Goal: Information Seeking & Learning: Learn about a topic

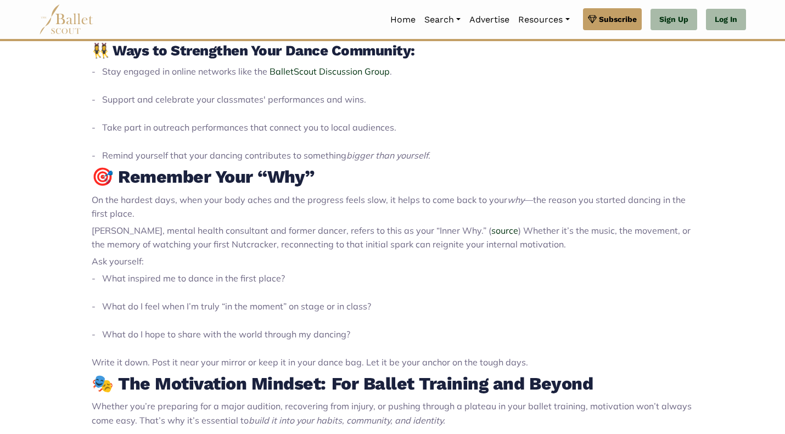
scroll to position [916, 0]
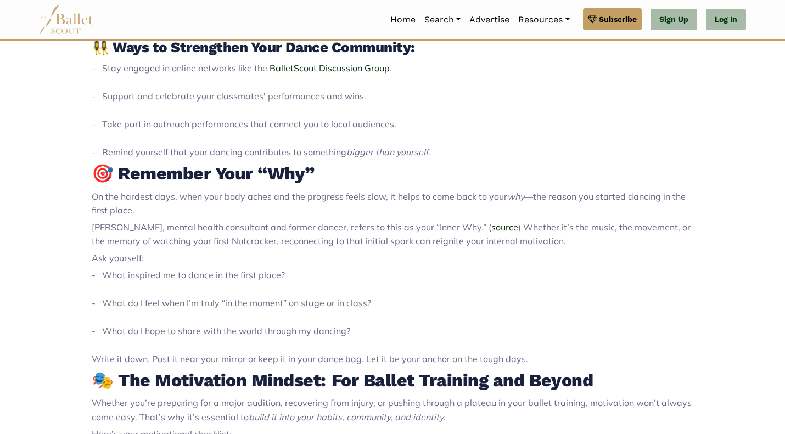
click at [431, 65] on link "Programs" at bounding box center [472, 73] width 105 height 17
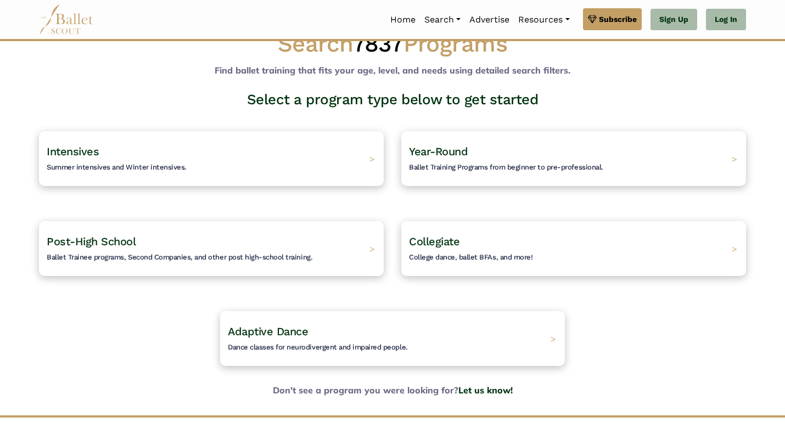
scroll to position [30, 0]
click at [476, 150] on h4 "Year-Round Ballet Training Programs from beginner to pre-professional." at bounding box center [506, 158] width 194 height 29
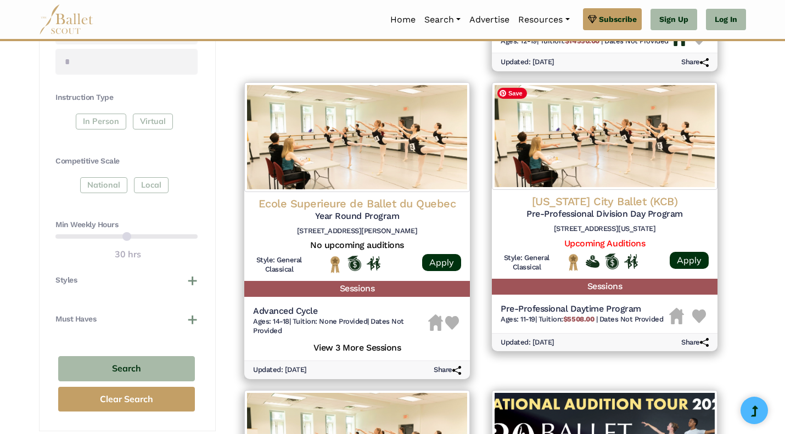
scroll to position [464, 0]
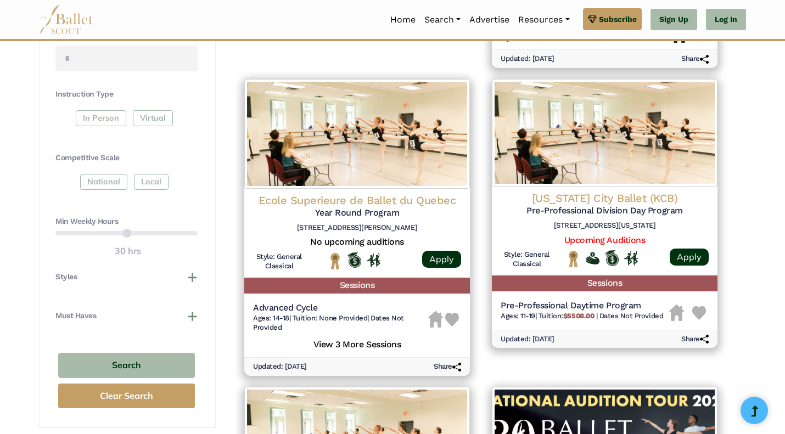
click at [109, 182] on div "National Local" at bounding box center [126, 184] width 142 height 20
click at [78, 312] on h4 "Must Haves" at bounding box center [75, 316] width 41 height 11
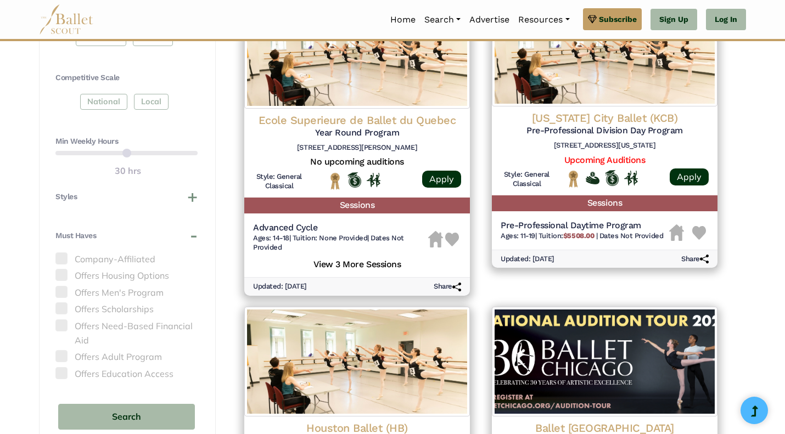
scroll to position [545, 0]
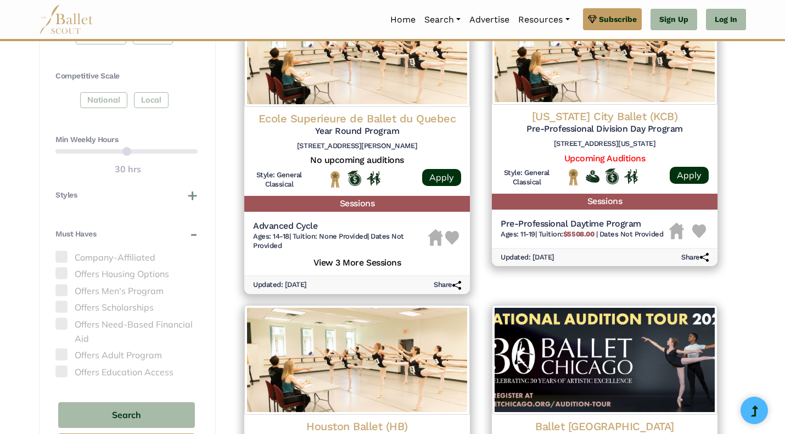
click at [62, 272] on span at bounding box center [61, 273] width 12 height 12
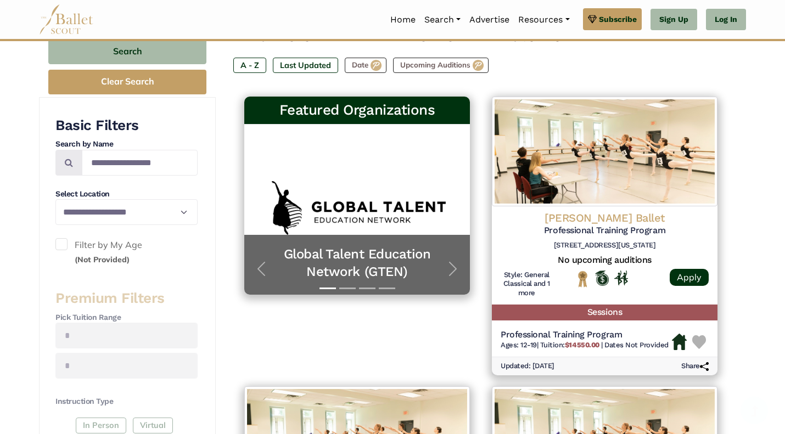
scroll to position [156, 0]
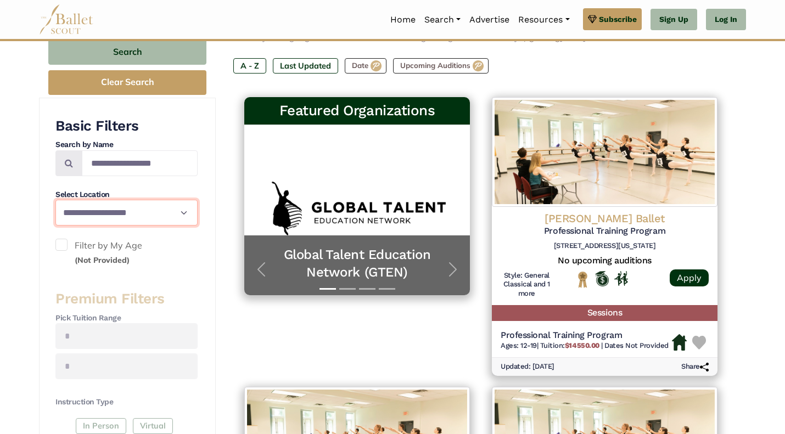
click at [81, 218] on select "**********" at bounding box center [126, 213] width 142 height 26
click at [55, 200] on select "**********" at bounding box center [126, 213] width 142 height 26
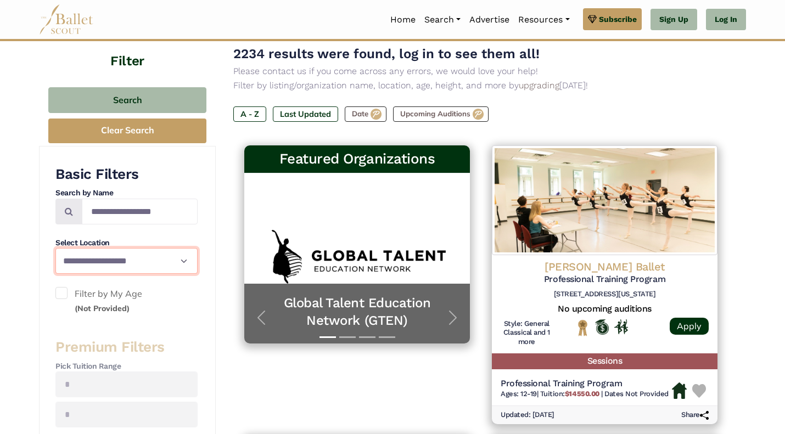
scroll to position [107, 0]
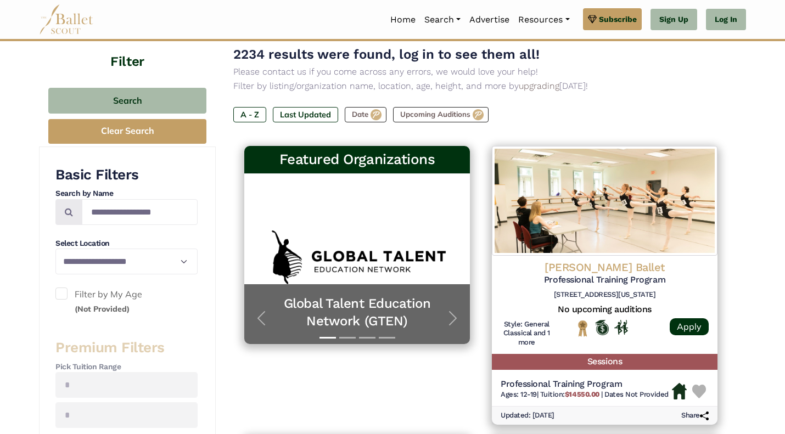
click at [127, 126] on button "Clear Search" at bounding box center [127, 131] width 158 height 25
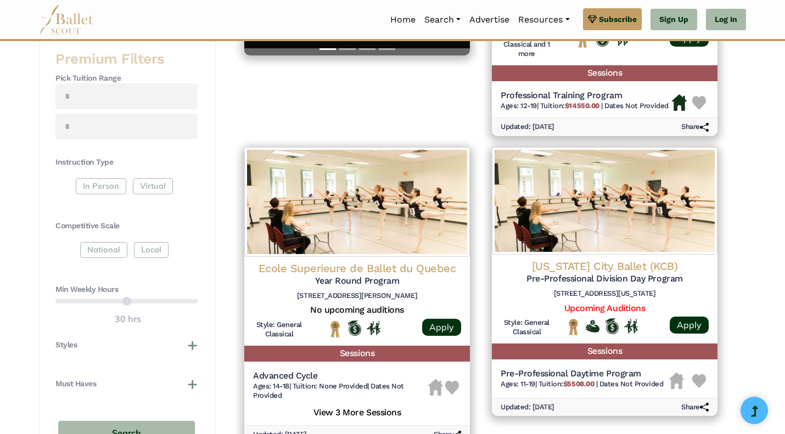
scroll to position [396, 0]
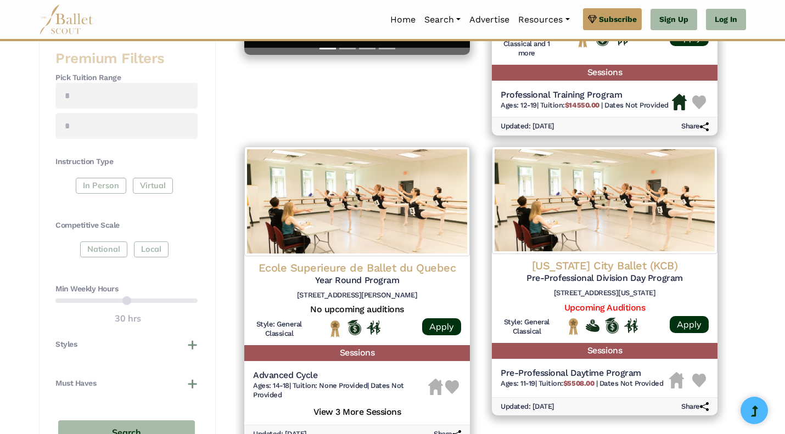
click at [107, 190] on div "In Person Virtual" at bounding box center [126, 188] width 142 height 20
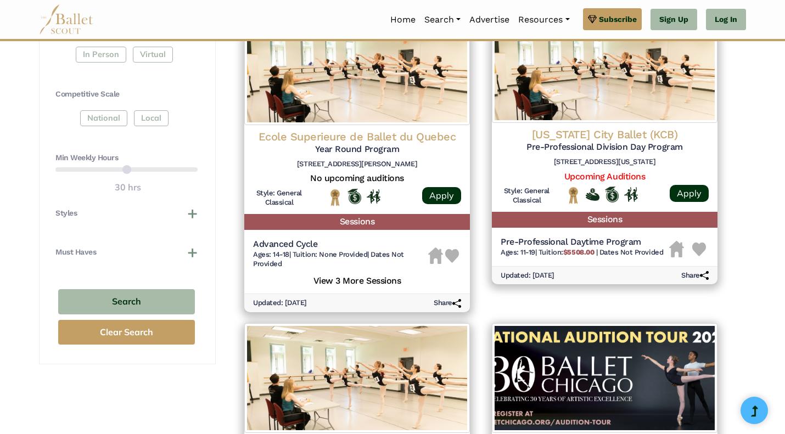
scroll to position [528, 0]
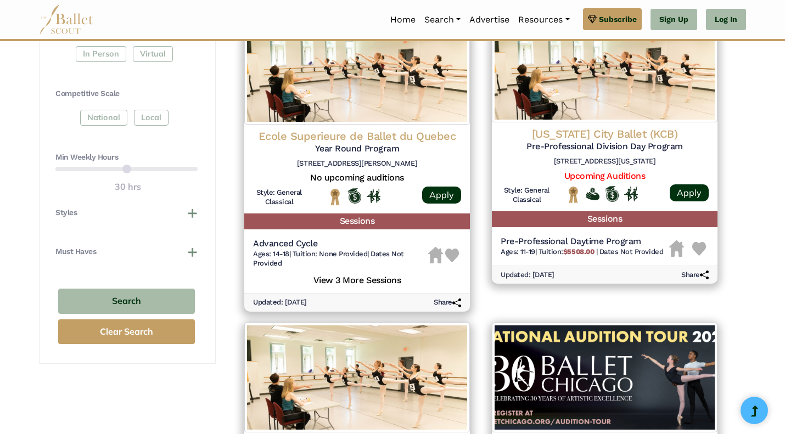
click at [191, 249] on button "Must Haves" at bounding box center [126, 251] width 142 height 11
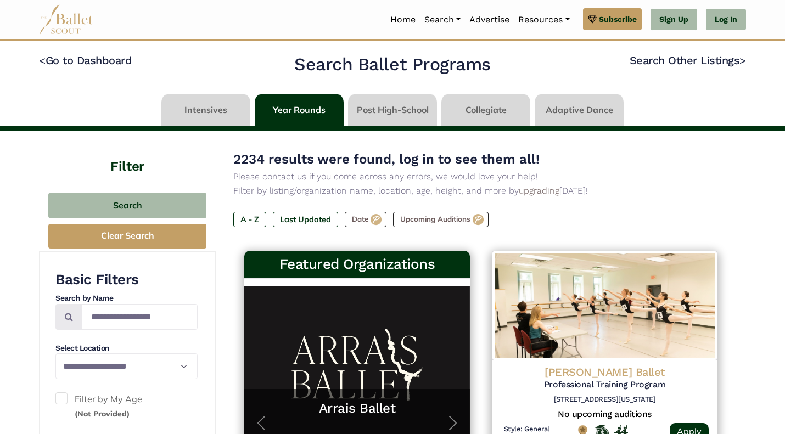
scroll to position [0, 0]
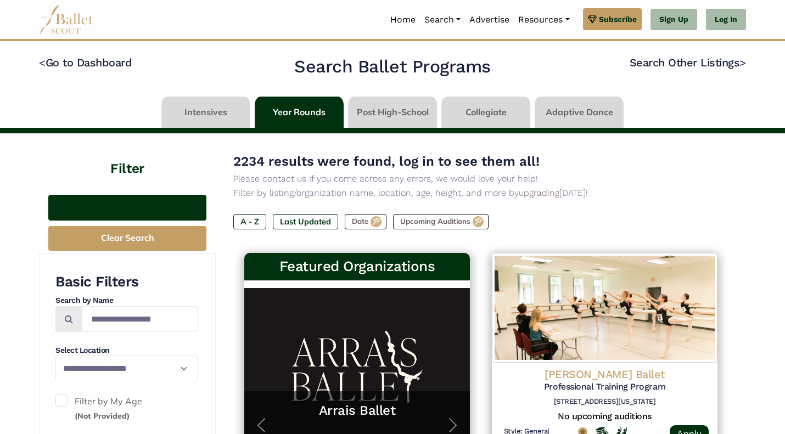
click at [126, 211] on button "Search" at bounding box center [127, 208] width 158 height 26
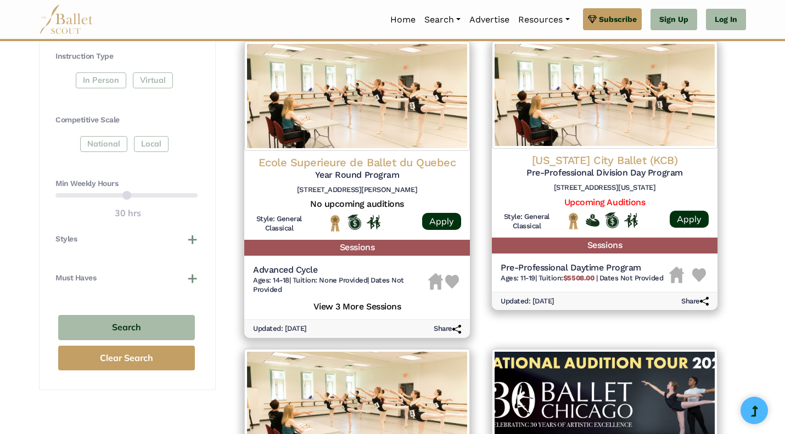
scroll to position [495, 0]
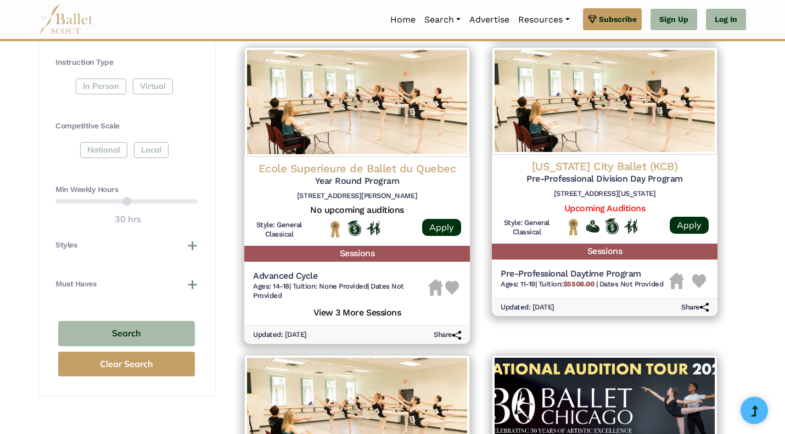
click at [189, 284] on button "Must Haves" at bounding box center [126, 284] width 142 height 11
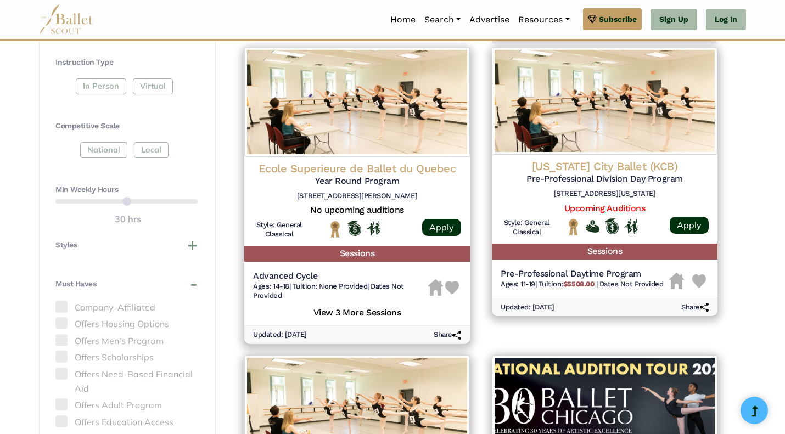
click at [189, 284] on button "Must Haves" at bounding box center [126, 284] width 142 height 11
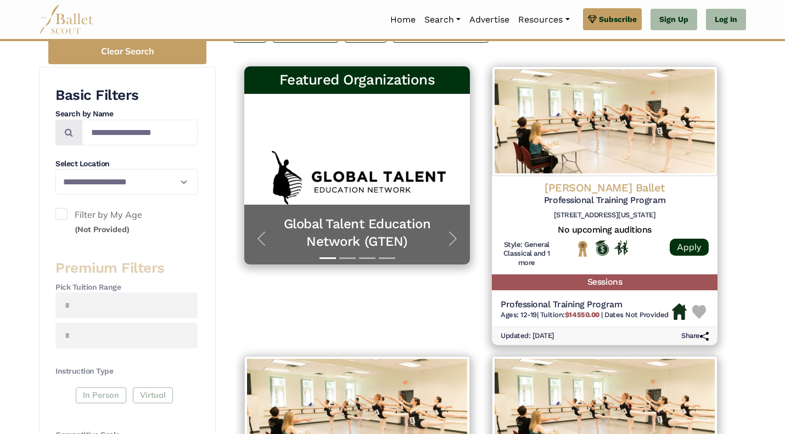
scroll to position [185, 0]
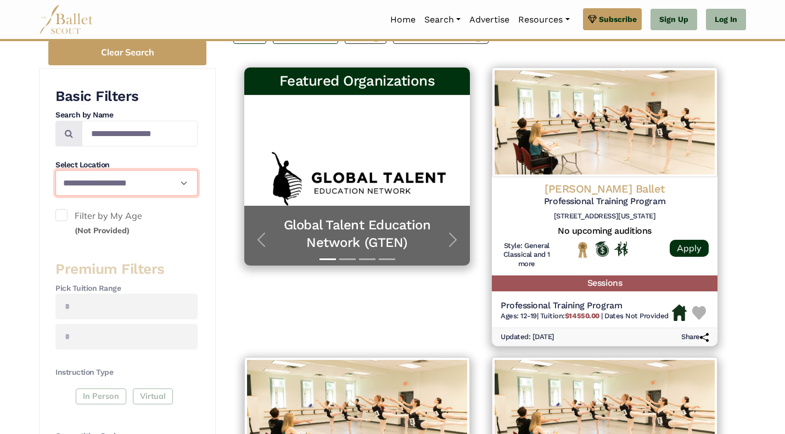
click at [88, 191] on select "**********" at bounding box center [126, 183] width 142 height 26
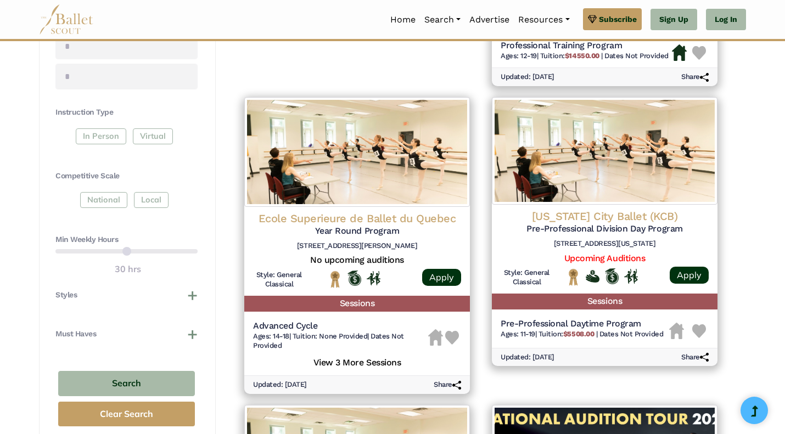
scroll to position [479, 0]
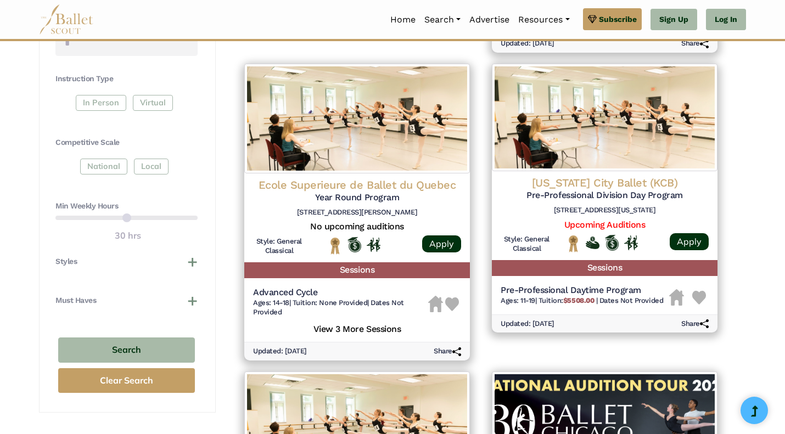
click at [606, 225] on link "Upcoming Auditions" at bounding box center [604, 224] width 81 height 10
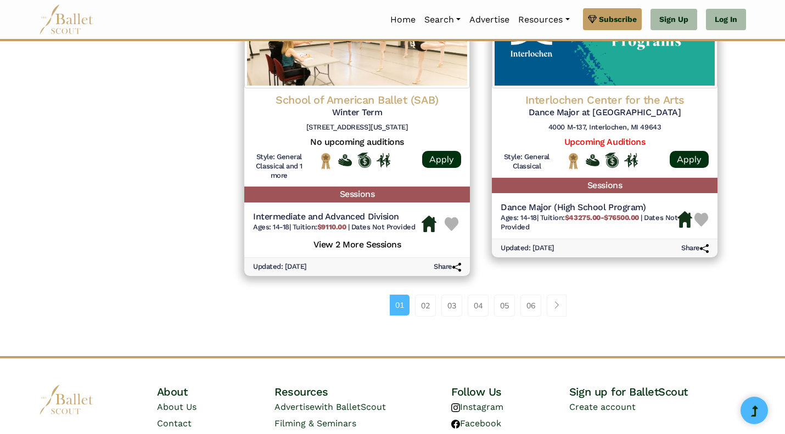
scroll to position [1465, 0]
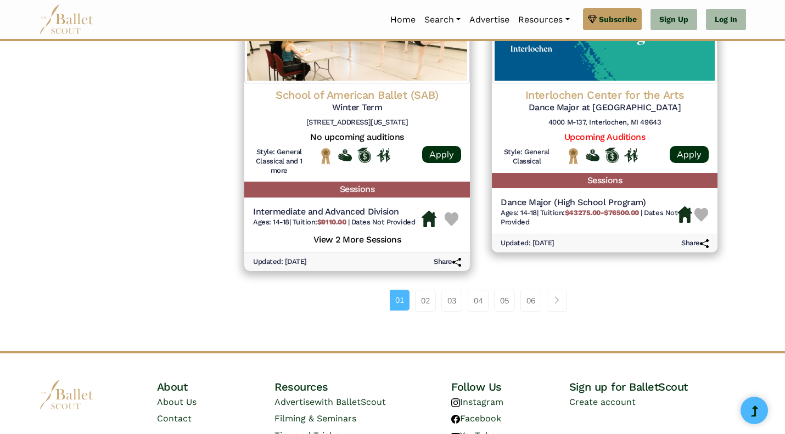
click at [424, 308] on link "02" at bounding box center [425, 301] width 21 height 22
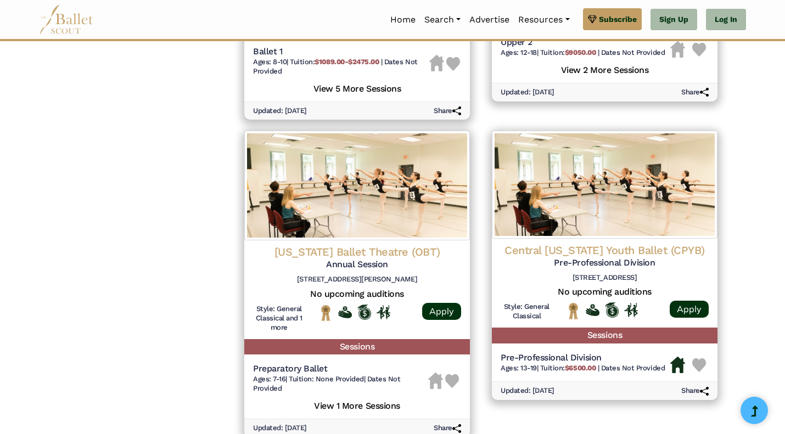
scroll to position [1037, 0]
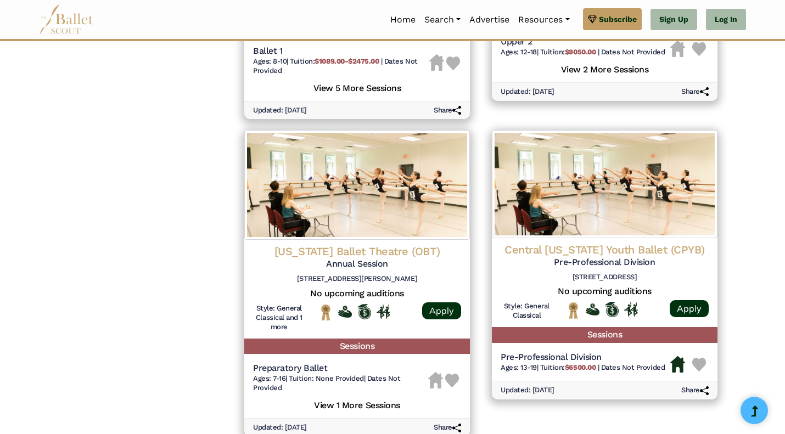
click at [492, 302] on div "Central [US_STATE] Youth Ballet (CPYB) Pre-Professional Division [STREET_ADDRES…" at bounding box center [604, 282] width 225 height 89
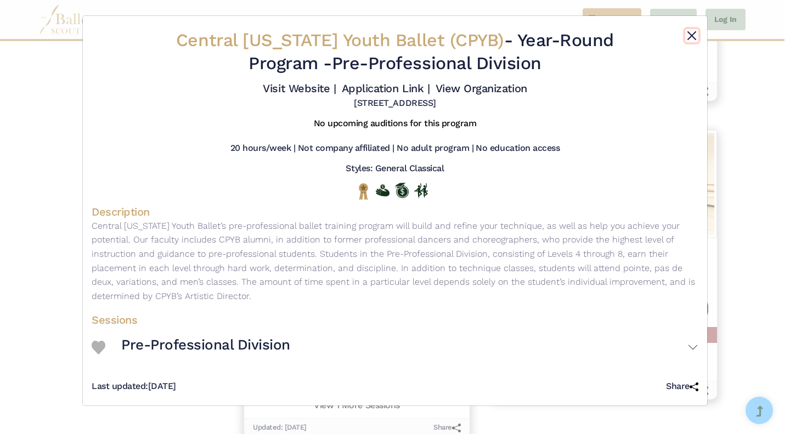
click at [693, 34] on button "Close" at bounding box center [691, 35] width 13 height 13
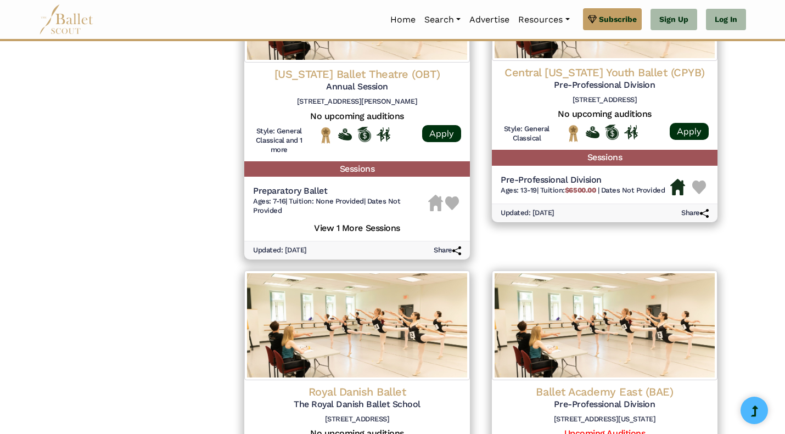
scroll to position [1214, 0]
